Goal: Use online tool/utility: Utilize a website feature to perform a specific function

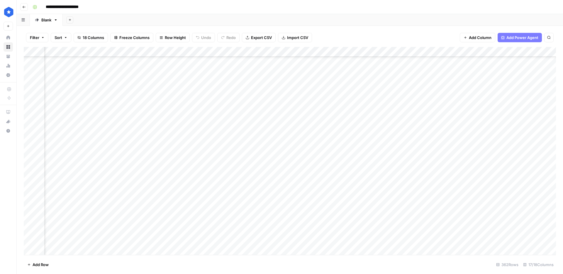
scroll to position [1952, 450]
click at [264, 67] on div "Add Column" at bounding box center [290, 151] width 533 height 208
click at [283, 67] on div "Add Column" at bounding box center [290, 151] width 533 height 208
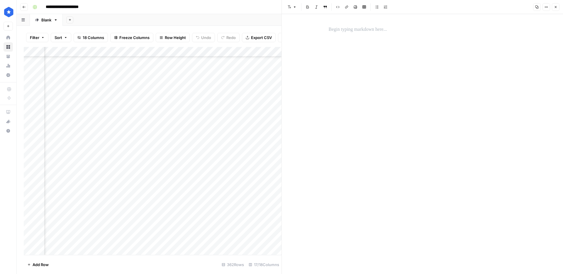
click at [556, 8] on icon "button" at bounding box center [556, 7] width 4 height 4
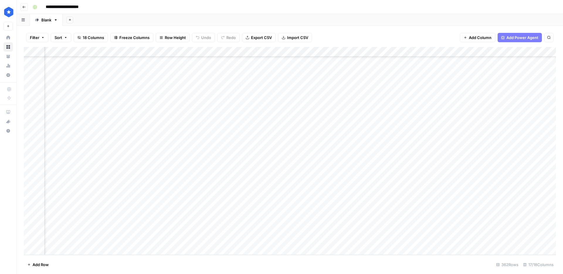
scroll to position [3423, 455]
click at [291, 136] on div "Add Column" at bounding box center [290, 151] width 533 height 208
click at [313, 141] on div "Add Column" at bounding box center [290, 151] width 533 height 208
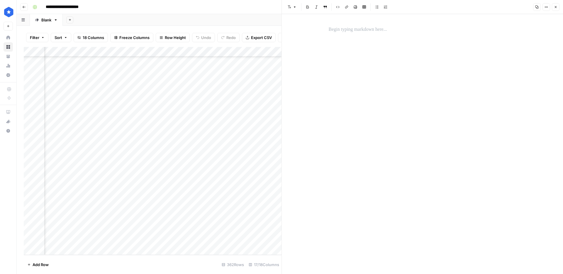
click at [352, 33] on p at bounding box center [423, 30] width 188 height 8
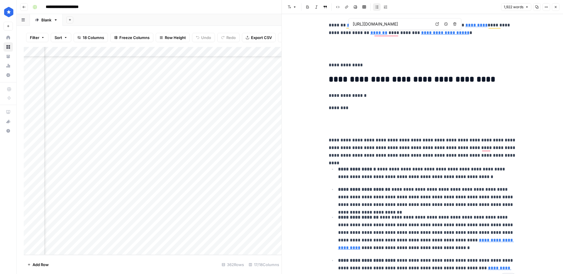
scroll to position [3423, 59]
click at [231, 141] on div "Add Column" at bounding box center [153, 151] width 258 height 208
type textarea "**********"
click at [155, 140] on div "Add Column" at bounding box center [153, 151] width 258 height 208
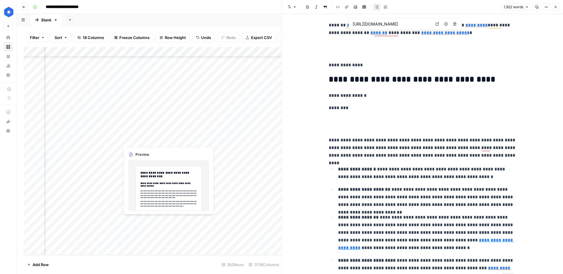
click at [155, 140] on div "Add Column" at bounding box center [153, 151] width 258 height 208
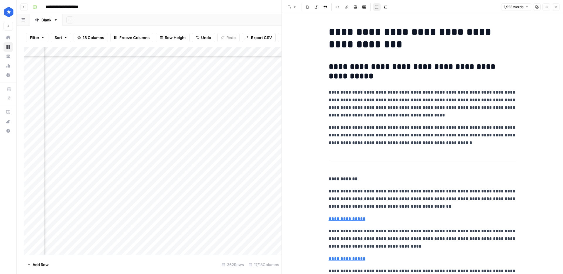
scroll to position [3423, 675]
click at [244, 141] on div "Add Column" at bounding box center [153, 151] width 258 height 208
click at [213, 140] on div "Add Column" at bounding box center [153, 151] width 258 height 208
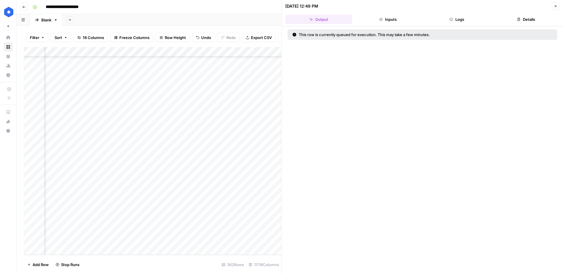
click at [463, 19] on button "Logs" at bounding box center [457, 19] width 67 height 9
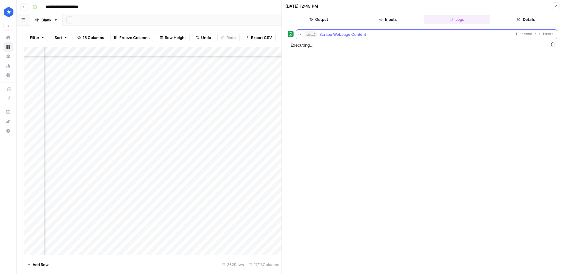
click at [367, 36] on div "step_2 Scrape Webpage Content 1 second / 1 tasks" at bounding box center [429, 34] width 249 height 6
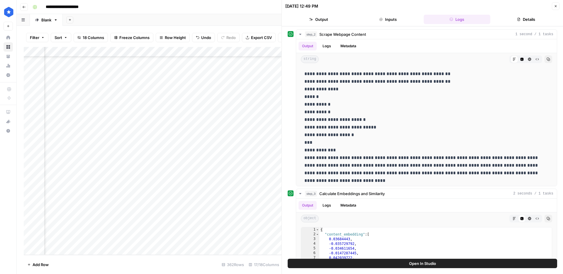
scroll to position [3423, 32]
click at [153, 140] on div "Add Column" at bounding box center [153, 151] width 258 height 208
click at [191, 140] on div "Add Column" at bounding box center [153, 151] width 258 height 208
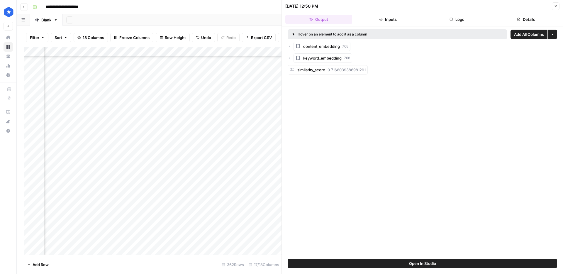
click at [453, 19] on button "Logs" at bounding box center [457, 19] width 67 height 9
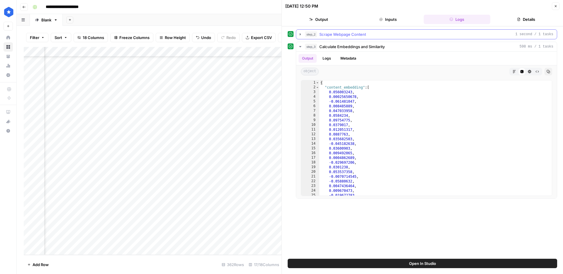
click at [413, 36] on div "step_2 Scrape Webpage Content 1 second / 1 tasks" at bounding box center [429, 34] width 249 height 6
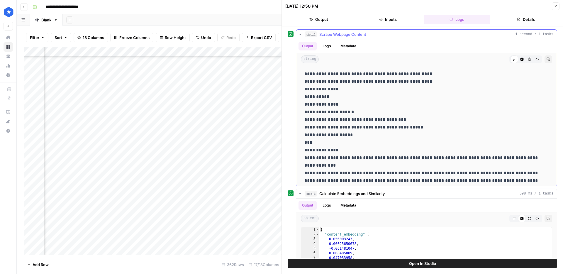
click at [413, 36] on div "step_2 Scrape Webpage Content 1 second / 1 tasks" at bounding box center [429, 34] width 249 height 6
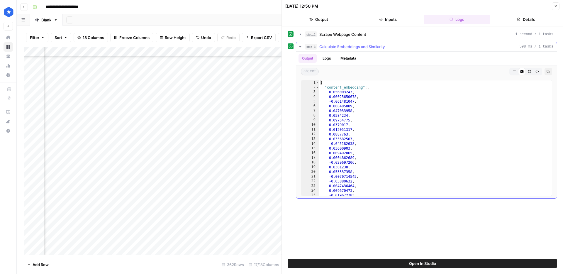
click at [365, 48] on span "Calculate Embeddings and Similarity" at bounding box center [352, 47] width 65 height 6
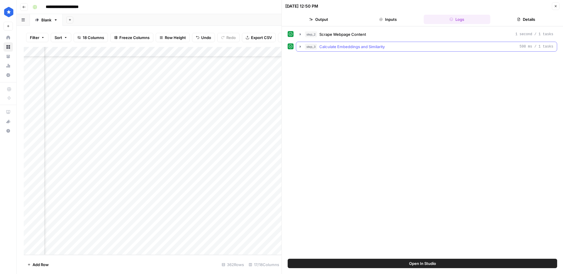
click at [365, 48] on span "Calculate Embeddings and Similarity" at bounding box center [352, 47] width 65 height 6
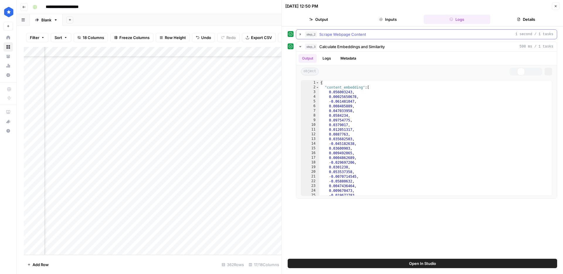
click at [354, 34] on span "Scrape Webpage Content" at bounding box center [343, 34] width 47 height 6
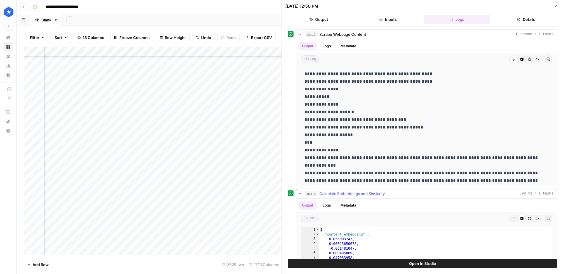
click at [326, 206] on button "Logs" at bounding box center [327, 205] width 16 height 9
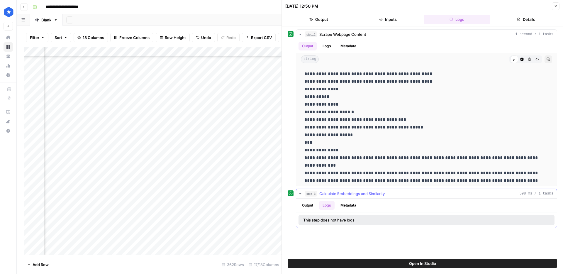
click at [305, 204] on button "Output" at bounding box center [308, 205] width 18 height 9
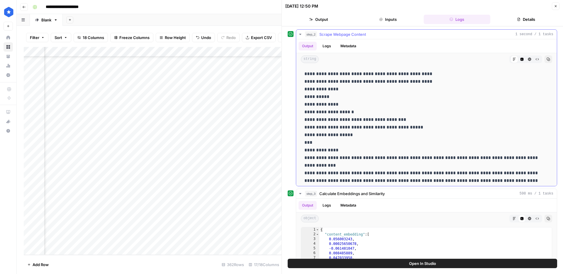
click at [343, 37] on span "Scrape Webpage Content" at bounding box center [343, 34] width 47 height 6
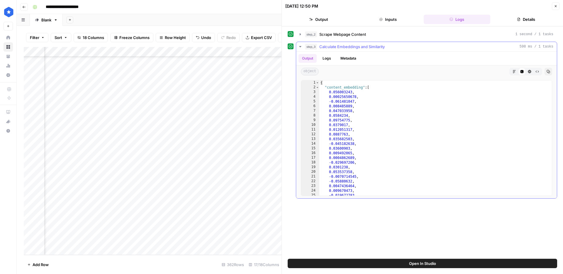
click at [335, 48] on span "Calculate Embeddings and Similarity" at bounding box center [352, 47] width 65 height 6
